Goal: Obtain resource: Obtain resource

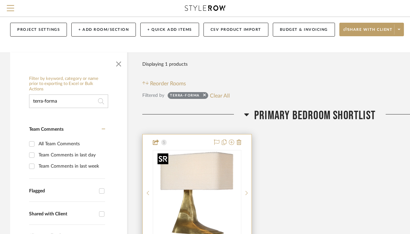
scroll to position [51, 0]
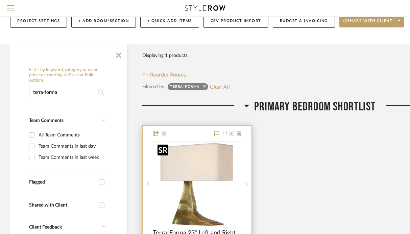
click at [197, 167] on img "0" at bounding box center [197, 184] width 85 height 85
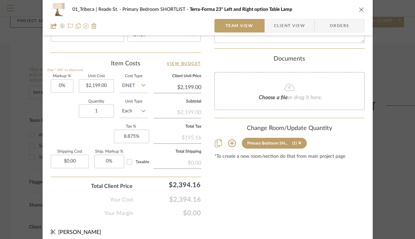
scroll to position [391, 0]
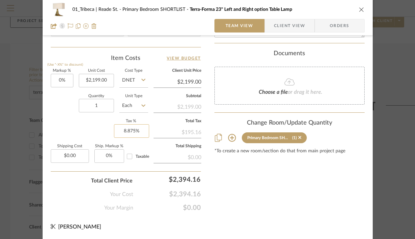
click at [127, 132] on input "8.875%" at bounding box center [131, 131] width 35 height 14
type input "8.875"
click at [127, 132] on input "8.875" at bounding box center [131, 131] width 35 height 14
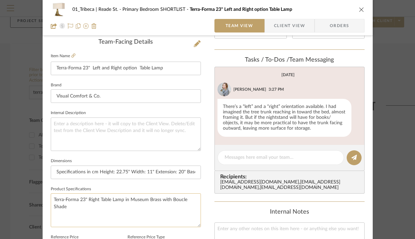
scroll to position [145, 0]
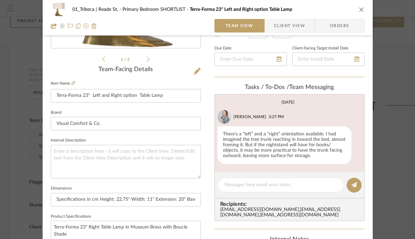
click at [64, 72] on div "Team-Facing Details" at bounding box center [126, 69] width 150 height 7
type input "0%"
click at [286, 26] on span "Client View" at bounding box center [289, 26] width 31 height 14
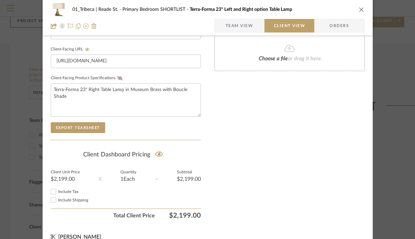
scroll to position [330, 0]
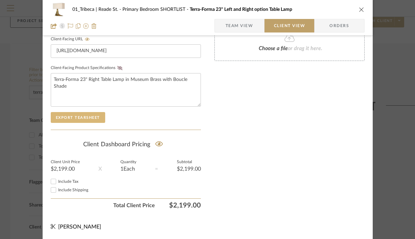
click at [77, 119] on button "Export Tearsheet" at bounding box center [78, 117] width 54 height 11
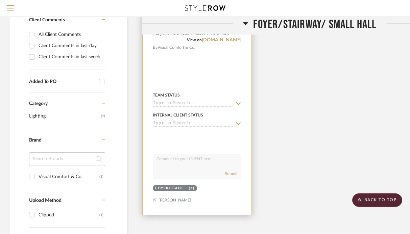
scroll to position [204, 0]
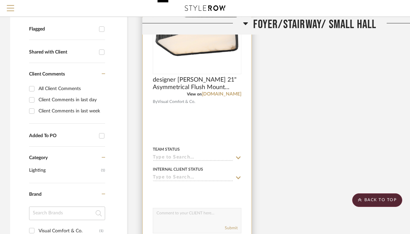
click at [0, 0] on img at bounding box center [0, 0] width 0 height 0
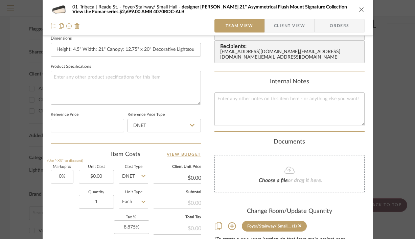
scroll to position [359, 0]
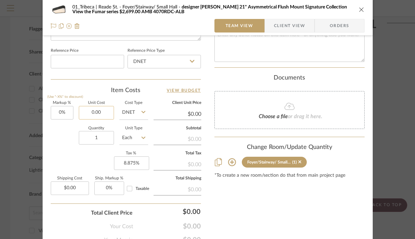
click at [108, 116] on input "0.00" at bounding box center [96, 113] width 35 height 14
type input "$2,699.00"
click at [63, 142] on div "Quantity 1 Unit Type Each" at bounding box center [99, 138] width 97 height 24
type input "$2,699.00"
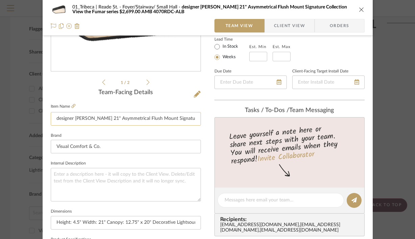
scroll to position [109, 0]
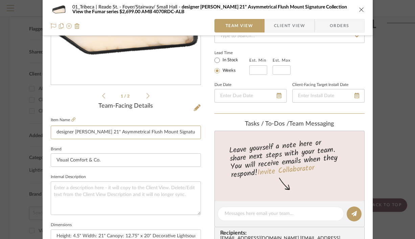
drag, startPoint x: 98, startPoint y: 131, endPoint x: 36, endPoint y: 130, distance: 62.6
click at [36, 130] on mat-dialog-content "01_Tribeca | Reade St. Foyer/Stairway/ Small Hall designer Anne-Marie Barton Fu…" at bounding box center [208, 209] width 368 height 624
click at [78, 131] on input "designer Anne-Marie Barton Fumar 21" Asymmetrical Flush Mount Signature Collect…" at bounding box center [126, 132] width 150 height 14
drag, startPoint x: 73, startPoint y: 131, endPoint x: 39, endPoint y: 131, distance: 34.1
click at [39, 131] on mat-dialog-content "01_Tribeca | Reade St. Foyer/Stairway/ Small Hall designer Anne-Marie Barton Fu…" at bounding box center [208, 209] width 368 height 624
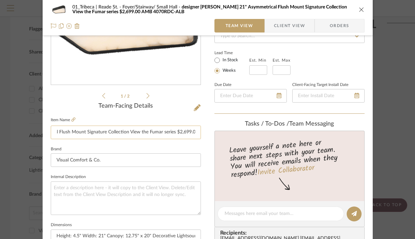
scroll to position [0, 138]
drag, startPoint x: 153, startPoint y: 132, endPoint x: 185, endPoint y: 131, distance: 31.8
click at [185, 131] on input "Anne-Marie Barton Fumar 21" Asymmetrical Flush Mount Signature Collection View …" at bounding box center [126, 132] width 150 height 14
click at [138, 130] on input "Anne-Marie Barton Fumar 21" Asymmetrical Flush Mount Signature Collection View …" at bounding box center [126, 132] width 150 height 14
drag, startPoint x: 193, startPoint y: 131, endPoint x: 79, endPoint y: 131, distance: 113.6
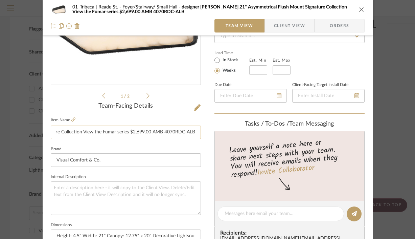
click at [79, 131] on input "Anne-Marie Barton Fumar 21" Asymmetrical Flush Mount Signature Collection View …" at bounding box center [126, 132] width 150 height 14
click at [193, 130] on input "Anne-Marie Barton Fumar 21" Asymmetrical Flush Mount Signature Collection" at bounding box center [126, 132] width 150 height 14
type input "Anne-Marie Barton Fumar 21" Asymmetrical Flush Mount Signature Collection"
click at [130, 197] on textarea at bounding box center [126, 197] width 150 height 33
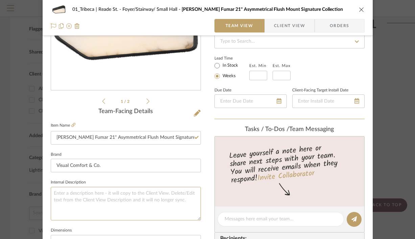
scroll to position [103, 0]
click at [282, 29] on span "Client View" at bounding box center [289, 26] width 31 height 14
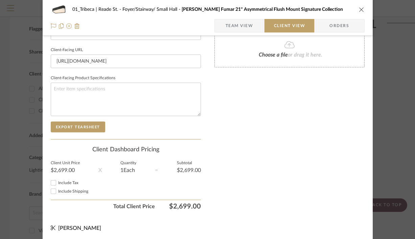
scroll to position [319, 0]
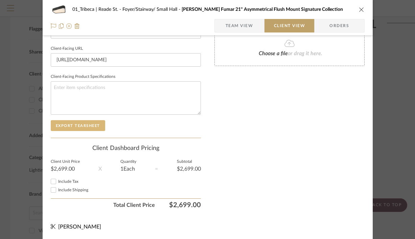
click at [77, 125] on button "Export Tearsheet" at bounding box center [78, 125] width 54 height 11
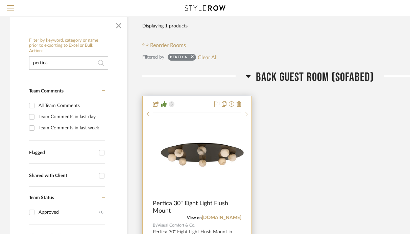
scroll to position [130, 0]
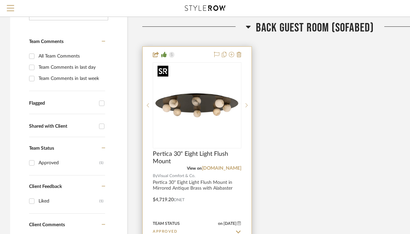
click at [210, 140] on img "0" at bounding box center [197, 105] width 85 height 85
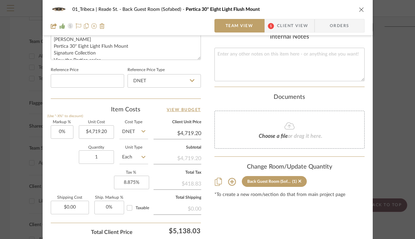
scroll to position [353, 0]
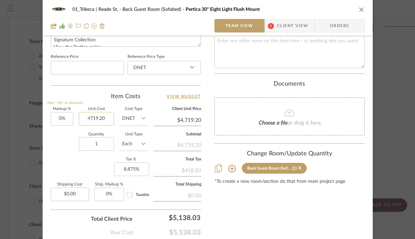
click at [100, 118] on input "4719.20" at bounding box center [96, 119] width 35 height 14
type input "$5,899.00"
click at [60, 140] on div "Quantity 1 Unit Type Each" at bounding box center [99, 145] width 97 height 24
type input "$5,899.00"
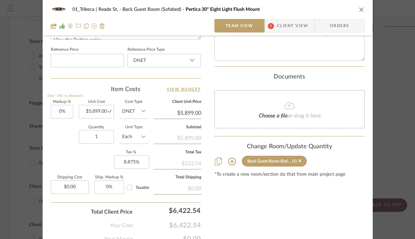
scroll to position [361, 0]
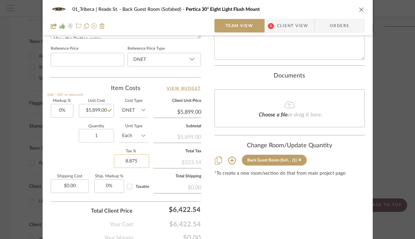
click at [125, 164] on input "8.875" at bounding box center [131, 161] width 35 height 14
click at [68, 152] on div "Markup % (Use "-X%" to discount) 0% Unit Cost $5,899.00 Cost Type DNET Client U…" at bounding box center [126, 148] width 150 height 99
type input "8.875"
click at [140, 162] on input "8.875" at bounding box center [131, 161] width 35 height 14
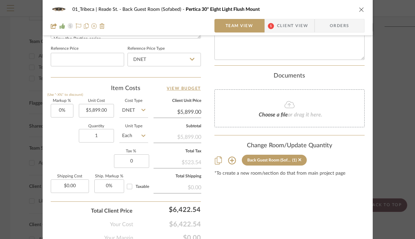
type input "0%"
click at [84, 160] on div "Markup % (Use "-X%" to discount) 0% Unit Cost $5,899.00 Cost Type DNET Client U…" at bounding box center [126, 148] width 150 height 99
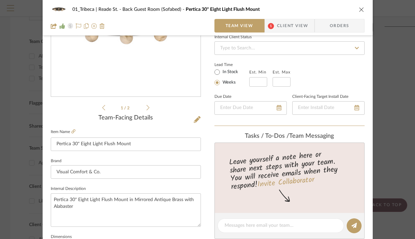
scroll to position [98, 0]
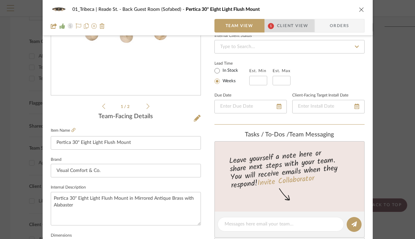
click at [285, 26] on span "Client View" at bounding box center [292, 26] width 31 height 14
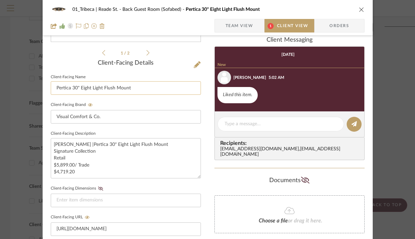
scroll to position [330, 0]
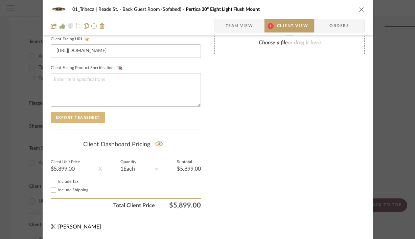
click at [76, 114] on button "Export Tearsheet" at bounding box center [78, 117] width 54 height 11
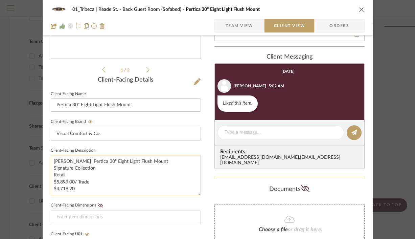
scroll to position [12, 0]
click at [82, 178] on textarea "Kelly Wearstler |Pertica 30" Eight Light Flush Mount Signature Collection Retai…" at bounding box center [126, 175] width 150 height 40
drag, startPoint x: 79, startPoint y: 176, endPoint x: 50, endPoint y: 166, distance: 30.0
click at [51, 166] on textarea "Kelly Wearstler |Pertica 30" Eight Light Flush Mount Signature Collection Retai…" at bounding box center [126, 175] width 150 height 40
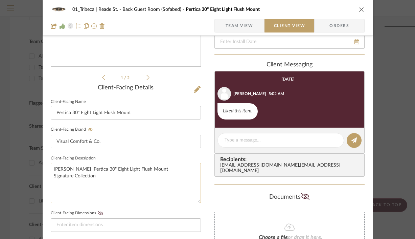
scroll to position [126, 0]
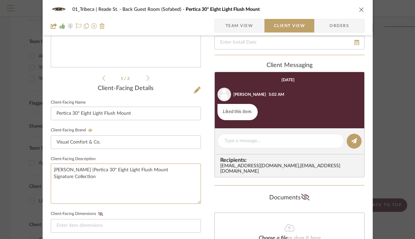
type textarea "Kelly Wearstler |Pertica 30" Eight Light Flush Mount Signature Collection"
paste textarea "UL Only | Alabaster is a Natural Stone | Variations in Color and Texture are Ex…"
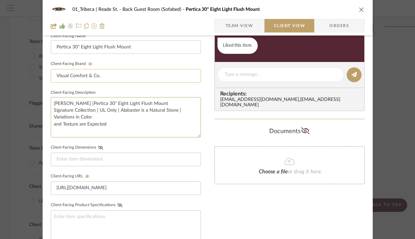
scroll to position [256, 0]
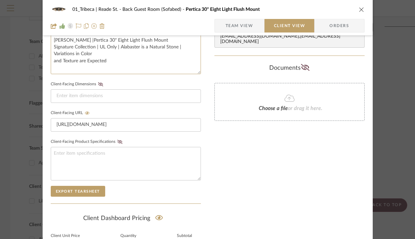
type textarea "Kelly Wearstler |Pertica 30" Eight Light Flush Mount Signature Collection | UL …"
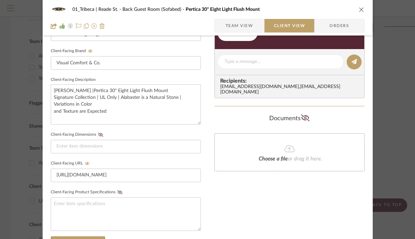
scroll to position [205, 0]
paste textarea "Finish: Ridged Carbon"
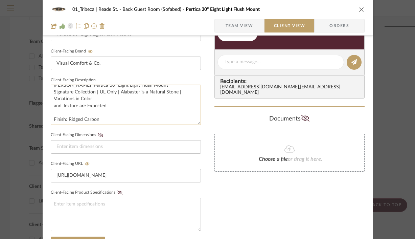
scroll to position [5, 0]
drag, startPoint x: 98, startPoint y: 117, endPoint x: 94, endPoint y: 92, distance: 25.0
click at [94, 92] on textarea "Kelly Wearstler |Pertica 30" Eight Light Flush Mount Signature Collection | UL …" at bounding box center [126, 105] width 150 height 40
type textarea "Kelly Wearstler |Pertica 30" Eight Light Flush Mount Signature Collection"
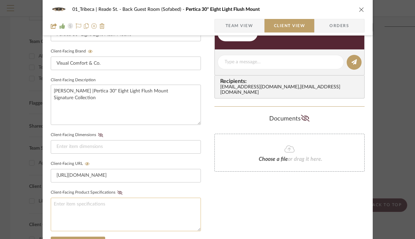
click at [96, 208] on textarea at bounding box center [126, 213] width 150 height 33
paste textarea "| UL Only | Alabaster is a Natural Stone | Variations in Color and Texture are …"
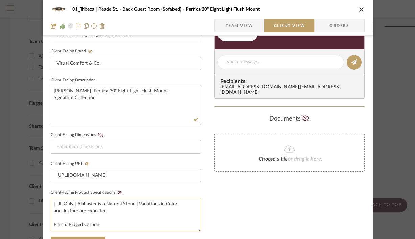
click at [53, 202] on textarea "| UL Only | Alabaster is a Natural Stone | Variations in Color and Texture are …" at bounding box center [126, 213] width 150 height 33
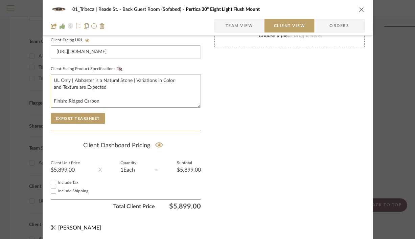
scroll to position [330, 0]
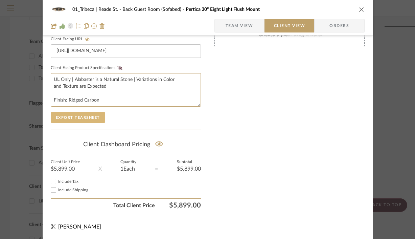
type textarea "UL Only | Alabaster is a Natural Stone | Variations in Color and Texture are Ex…"
click at [71, 116] on button "Export Tearsheet" at bounding box center [78, 117] width 54 height 11
